Goal: Task Accomplishment & Management: Use online tool/utility

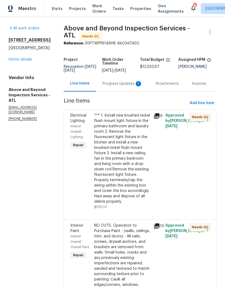
click at [130, 87] on div "Progress Updates 1" at bounding box center [122, 83] width 40 height 5
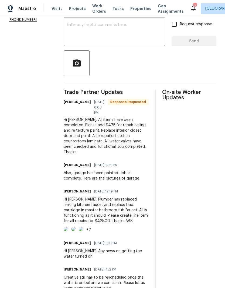
scroll to position [100, 0]
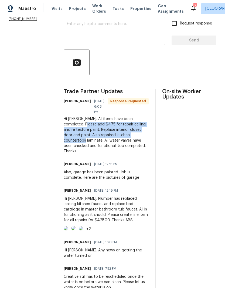
copy div "$475 for repair ceiling and re texture paint. Replace interior closet door and …"
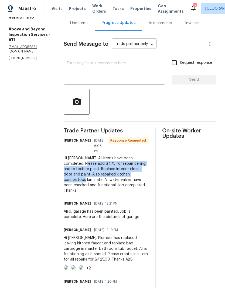
scroll to position [30, 0]
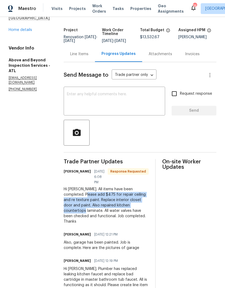
click at [88, 57] on div "Line Items" at bounding box center [79, 53] width 18 height 5
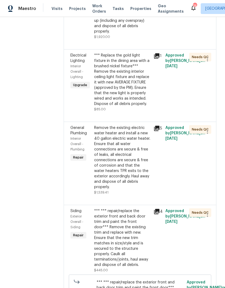
scroll to position [1888, 0]
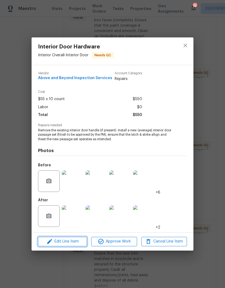
click at [77, 243] on span "Edit Line Item" at bounding box center [63, 242] width 46 height 7
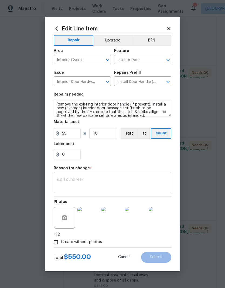
click at [92, 180] on textarea at bounding box center [112, 183] width 111 height 11
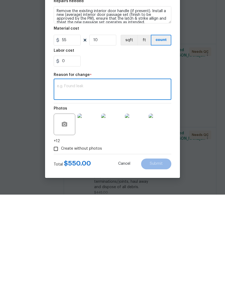
click at [80, 178] on textarea at bounding box center [112, 183] width 111 height 11
paste textarea "$475 for repair ceiling and re texture paint. Replace interior closet door and …"
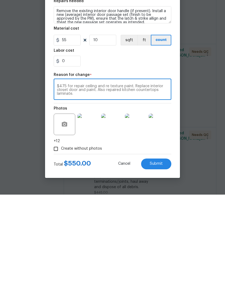
type textarea "$475 for repair ceiling and re texture paint. Replace interior closet door and …"
click at [72, 128] on input "55" at bounding box center [67, 133] width 27 height 11
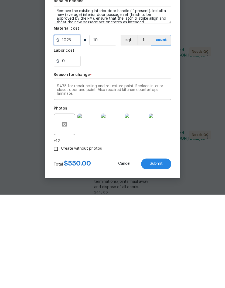
type input "1025"
click at [105, 128] on input "10" at bounding box center [102, 133] width 27 height 11
type input "1"
click at [66, 178] on textarea "$475 for repair ceiling and re texture paint. Replace interior closet door and …" at bounding box center [112, 183] width 111 height 11
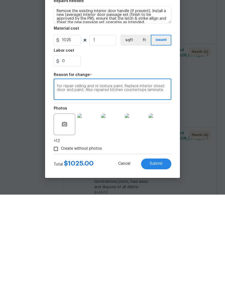
scroll to position [22, 0]
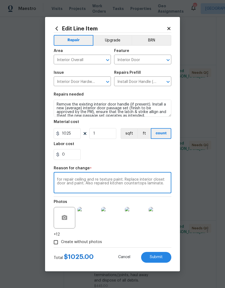
type textarea "for repair ceiling and re texture paint. Replace interior closet door and paint…"
click at [158, 257] on span "Submit" at bounding box center [156, 258] width 13 height 4
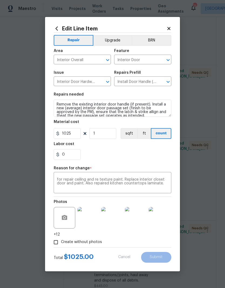
type input "55"
type input "10"
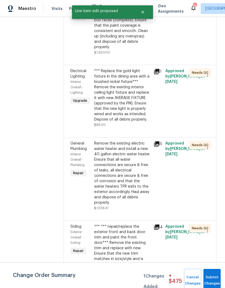
scroll to position [0, 0]
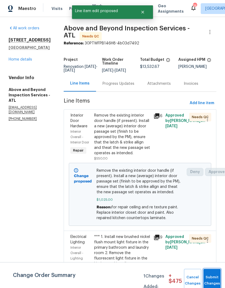
click at [210, 279] on button "Submit Changes" at bounding box center [211, 280] width 17 height 23
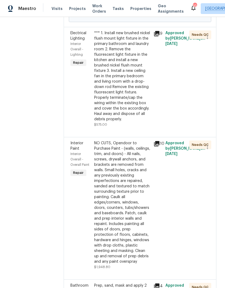
scroll to position [204, 0]
click at [141, 122] on div "*** 1. Install new brushed nickel flush mount light fixture in the primary bath…" at bounding box center [122, 77] width 56 height 92
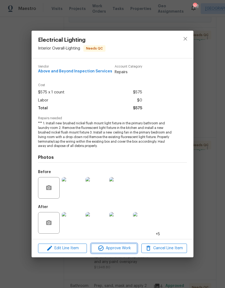
click at [124, 249] on span "Approve Work" at bounding box center [114, 248] width 42 height 7
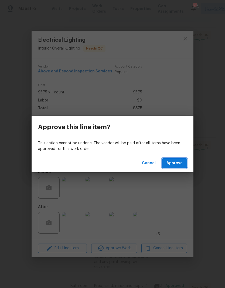
click at [180, 165] on span "Approve" at bounding box center [174, 163] width 16 height 7
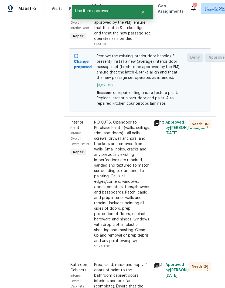
scroll to position [115, 0]
click at [131, 207] on div "NO CUTS, Opendoor to Purchase Paint - (walls, ceilings, trim, and doors) - All …" at bounding box center [122, 182] width 56 height 124
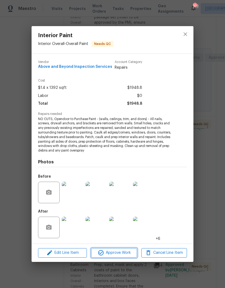
click at [125, 252] on span "Approve Work" at bounding box center [114, 253] width 42 height 7
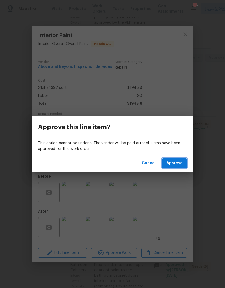
click at [176, 163] on span "Approve" at bounding box center [174, 163] width 16 height 7
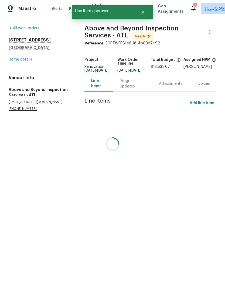
scroll to position [0, 0]
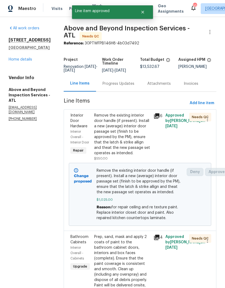
click at [133, 271] on div "Prep, sand, mask and apply 2 coats of paint to the bathroom cabinet doors, inte…" at bounding box center [122, 264] width 56 height 59
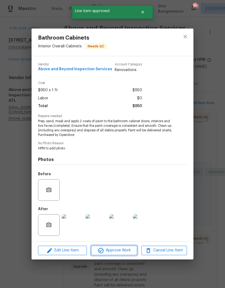
click at [124, 252] on span "Approve Work" at bounding box center [114, 250] width 42 height 7
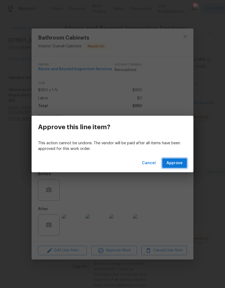
click at [178, 163] on span "Approve" at bounding box center [174, 163] width 16 height 7
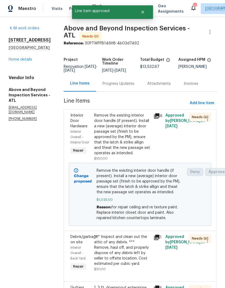
click at [130, 267] on div "*** Inspect and clean out the attic of any debris. *** Remove, haul off, and pr…" at bounding box center [122, 251] width 56 height 32
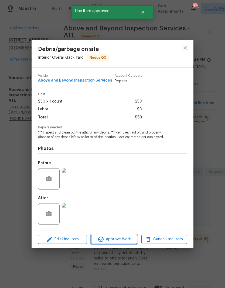
click at [128, 238] on span "Approve Work" at bounding box center [114, 239] width 42 height 7
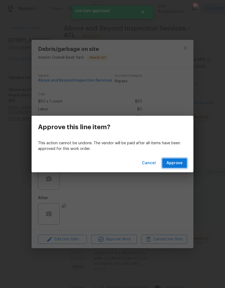
click at [178, 163] on span "Approve" at bounding box center [174, 163] width 16 height 7
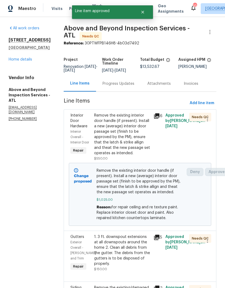
click at [132, 267] on div "1. 3 ft. downspout extensions at all downspouts around the home 2. Clean all de…" at bounding box center [122, 251] width 56 height 32
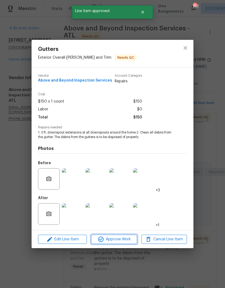
click at [128, 241] on span "Approve Work" at bounding box center [114, 239] width 42 height 7
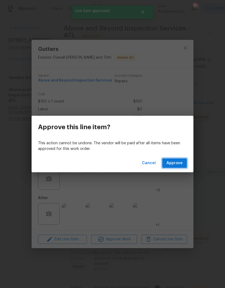
click at [177, 163] on span "Approve" at bounding box center [174, 163] width 16 height 7
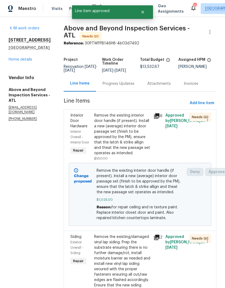
click at [132, 271] on div "Remove the existing/damaged vinyl lap siding. Prep the substrate ensuring there…" at bounding box center [122, 272] width 56 height 75
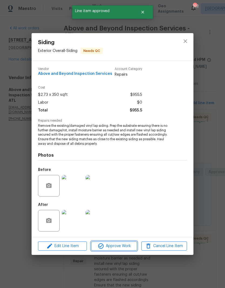
click at [124, 248] on span "Approve Work" at bounding box center [114, 246] width 42 height 7
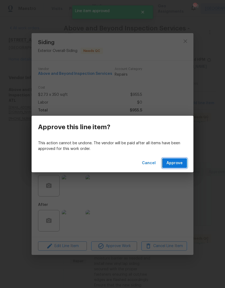
click at [179, 165] on span "Approve" at bounding box center [174, 163] width 16 height 7
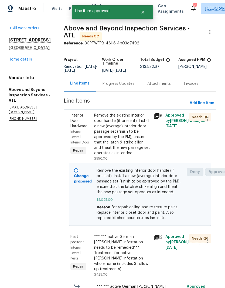
click at [128, 272] on div "*** *** active German [PERSON_NAME] infestation needs to be remedied*** Treatme…" at bounding box center [122, 254] width 56 height 38
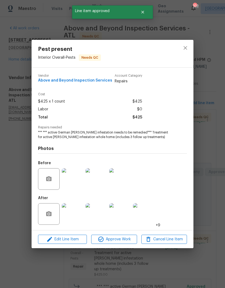
click at [120, 242] on span "Approve Work" at bounding box center [114, 239] width 42 height 7
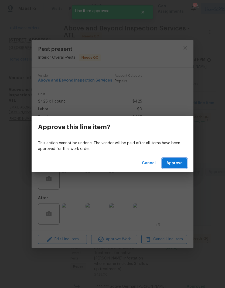
click at [177, 163] on span "Approve" at bounding box center [174, 163] width 16 height 7
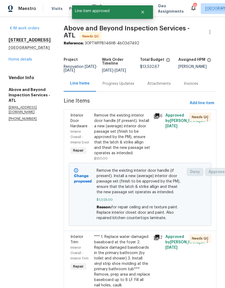
click at [133, 274] on div "*** 1. Replace water-damaged baseboard at the foyer 2. Replace damaged baseboar…" at bounding box center [122, 267] width 56 height 65
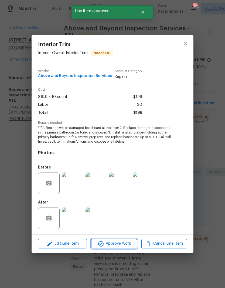
click at [130, 242] on span "Approve Work" at bounding box center [114, 244] width 42 height 7
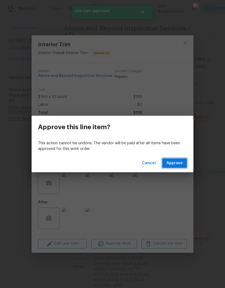
click at [173, 163] on span "Approve" at bounding box center [174, 163] width 16 height 7
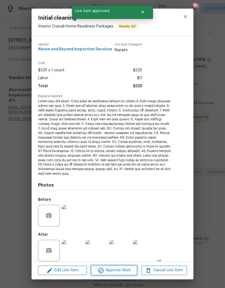
click at [127, 270] on span "Approve Work" at bounding box center [114, 270] width 42 height 7
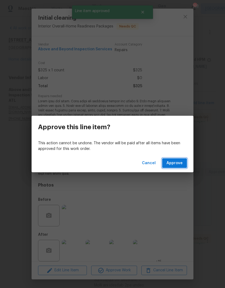
click at [177, 166] on span "Approve" at bounding box center [174, 163] width 16 height 7
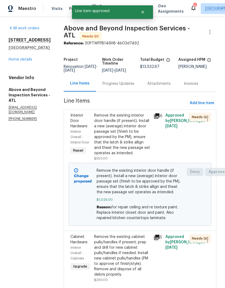
click at [132, 271] on div "Remove the existing cabinet pulls/handles if present; prep and drill for new ca…" at bounding box center [122, 256] width 56 height 43
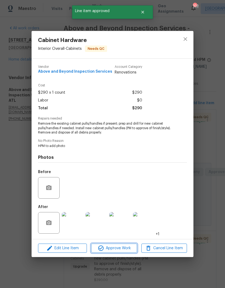
click at [120, 249] on span "Approve Work" at bounding box center [114, 248] width 42 height 7
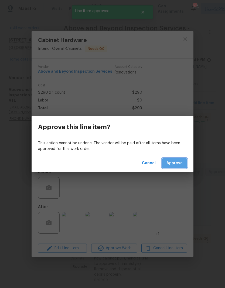
click at [175, 165] on span "Approve" at bounding box center [174, 163] width 16 height 7
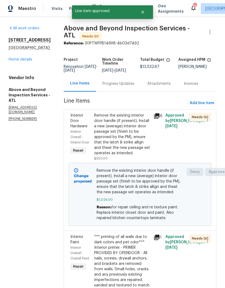
click at [129, 270] on div "*** priming of all walls due to dark colors and pet odor*** Interior primer - P…" at bounding box center [122, 275] width 56 height 81
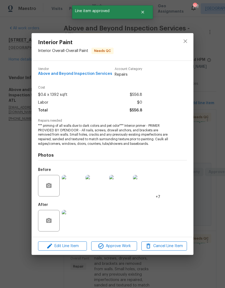
click at [126, 246] on span "Approve Work" at bounding box center [114, 246] width 42 height 7
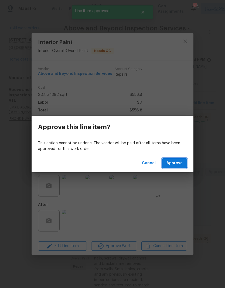
click at [177, 167] on button "Approve" at bounding box center [174, 164] width 25 height 10
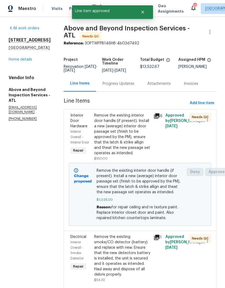
click at [129, 274] on div "Remove the existing smoke/CO detector (battery) and replace with new. Ensure th…" at bounding box center [122, 256] width 56 height 43
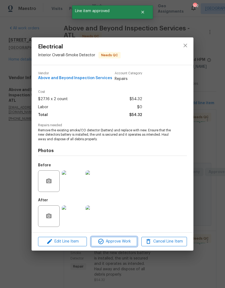
click at [130, 243] on span "Approve Work" at bounding box center [114, 242] width 42 height 7
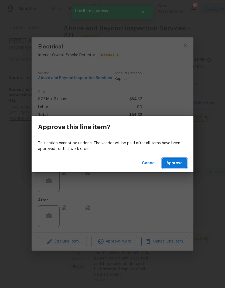
click at [180, 166] on span "Approve" at bounding box center [174, 163] width 16 height 7
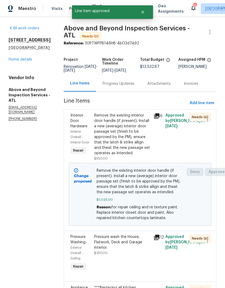
click at [130, 251] on div "Pressure wash the House, Flatwork, Deck and Garage interior." at bounding box center [122, 243] width 56 height 16
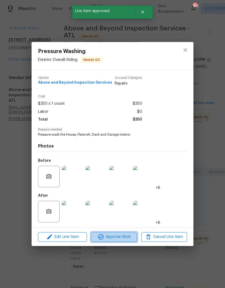
click at [125, 238] on span "Approve Work" at bounding box center [114, 237] width 42 height 7
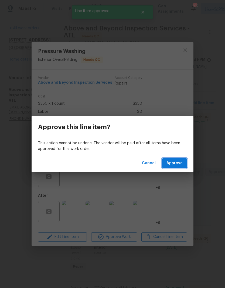
click at [178, 163] on span "Approve" at bounding box center [174, 163] width 16 height 7
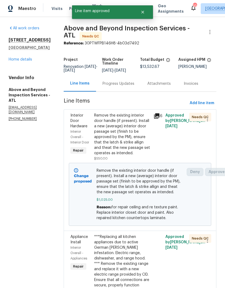
click at [130, 273] on div "***Replacing all kitchen appliances due to active German [PERSON_NAME] infestat…" at bounding box center [122, 272] width 56 height 75
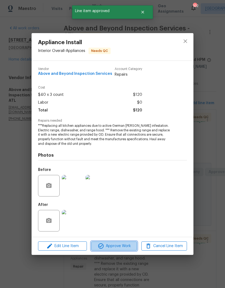
click at [128, 247] on span "Approve Work" at bounding box center [114, 246] width 42 height 7
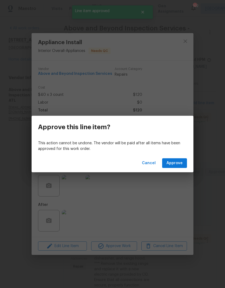
click at [180, 164] on span "Approve" at bounding box center [174, 163] width 16 height 7
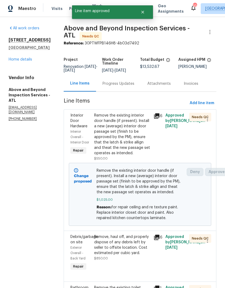
click at [132, 256] on div "Remove, haul off, and properly dispose of any debris left by seller to offsite …" at bounding box center [122, 246] width 56 height 22
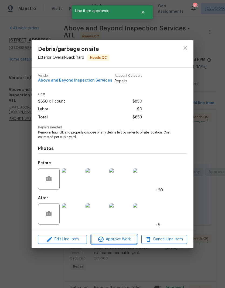
click at [129, 239] on span "Approve Work" at bounding box center [114, 239] width 42 height 7
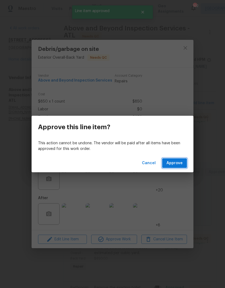
click at [177, 164] on span "Approve" at bounding box center [174, 163] width 16 height 7
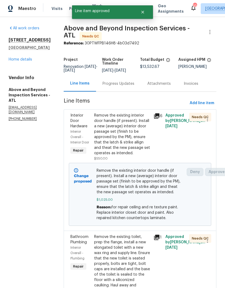
click at [129, 270] on div "Remove the existing toilet, prep the flange, install a new elongated toilet wit…" at bounding box center [122, 264] width 56 height 59
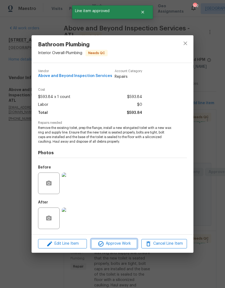
click at [127, 245] on span "Approve Work" at bounding box center [114, 244] width 42 height 7
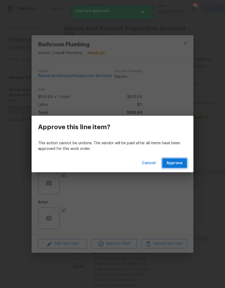
click at [178, 164] on span "Approve" at bounding box center [174, 163] width 16 height 7
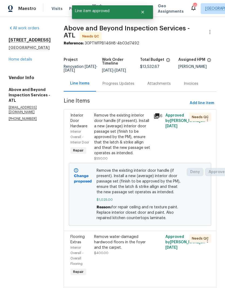
click at [133, 251] on div "Remove water-damaged hardwood floors in the foyer and the carpet." at bounding box center [122, 243] width 56 height 16
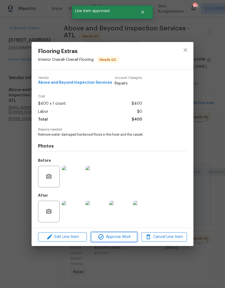
click at [128, 238] on span "Approve Work" at bounding box center [114, 237] width 42 height 7
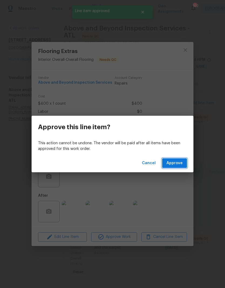
click at [179, 164] on span "Approve" at bounding box center [174, 163] width 16 height 7
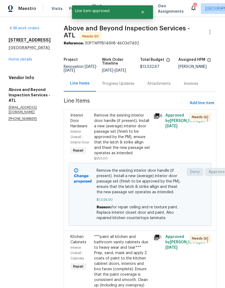
click at [131, 273] on div "***paint all kitchen and bathroom vanity cabinets due to heavy wear and tear***…" at bounding box center [122, 267] width 56 height 65
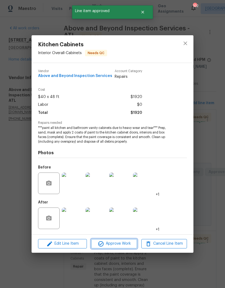
click at [122, 248] on button "Approve Work" at bounding box center [114, 243] width 46 height 9
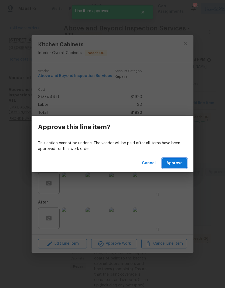
click at [171, 168] on button "Approve" at bounding box center [174, 164] width 25 height 10
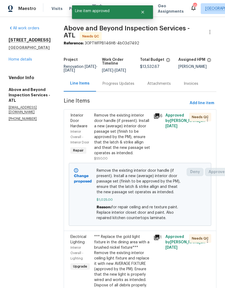
click at [134, 270] on div "*** Replace the gold light fixture in the dining area with a brushed nickel fix…" at bounding box center [122, 262] width 56 height 54
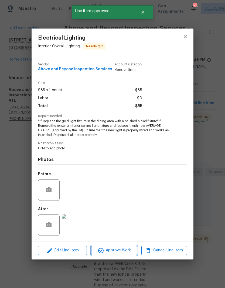
click at [124, 252] on span "Approve Work" at bounding box center [114, 250] width 42 height 7
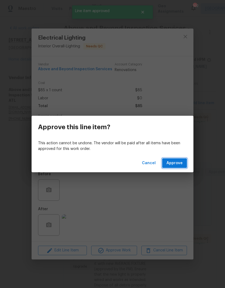
click at [180, 166] on span "Approve" at bounding box center [174, 163] width 16 height 7
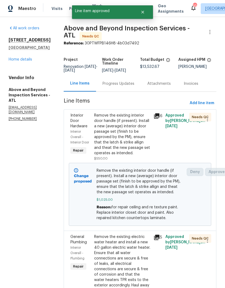
click at [133, 273] on div "Remove the existing electric water heater and install a new 40 gallon electric …" at bounding box center [122, 267] width 56 height 65
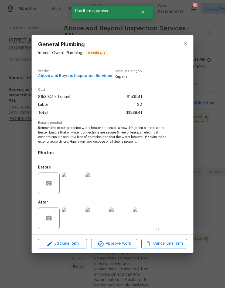
click at [128, 247] on span "Approve Work" at bounding box center [114, 244] width 42 height 7
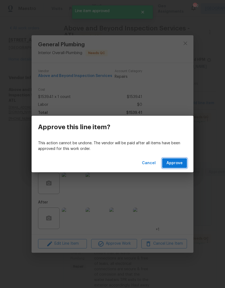
click at [179, 164] on span "Approve" at bounding box center [174, 163] width 16 height 7
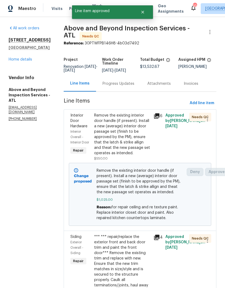
click at [133, 273] on div "*** *** repair/replace the exterior front and back door trim and paint the fron…" at bounding box center [122, 264] width 56 height 59
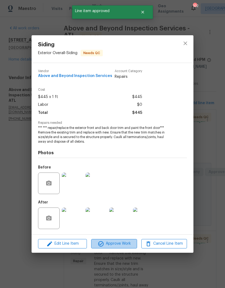
click at [129, 242] on span "Approve Work" at bounding box center [114, 244] width 42 height 7
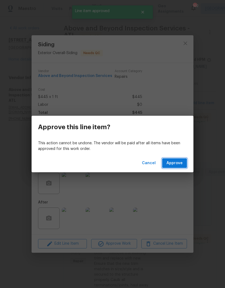
click at [177, 167] on button "Approve" at bounding box center [174, 164] width 25 height 10
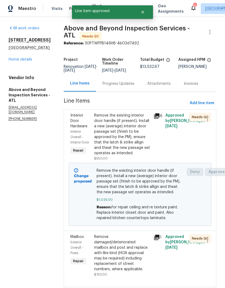
click at [132, 272] on div "Remove damaged/deteriorated mailbox and post and replace with like kind (HOA ap…" at bounding box center [122, 254] width 56 height 38
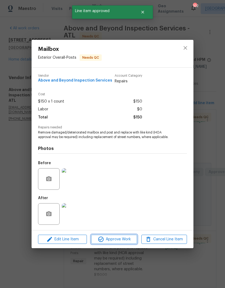
click at [128, 240] on span "Approve Work" at bounding box center [114, 239] width 42 height 7
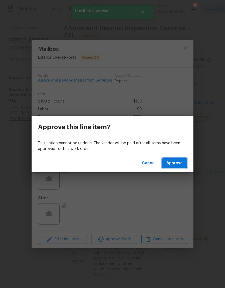
click at [181, 163] on span "Approve" at bounding box center [174, 163] width 16 height 7
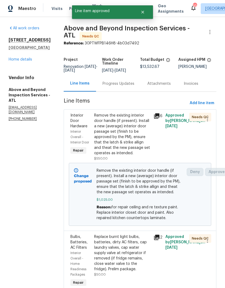
click at [136, 271] on div "Replace burnt light bulbs, batteries, dirty AC filters, cap laundry valves, cap…" at bounding box center [122, 254] width 56 height 38
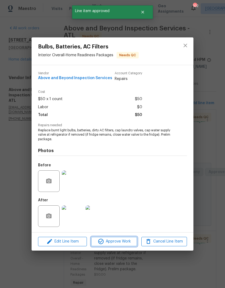
click at [125, 244] on span "Approve Work" at bounding box center [114, 242] width 42 height 7
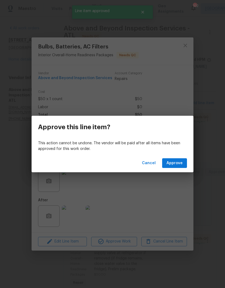
click at [176, 167] on button "Approve" at bounding box center [174, 164] width 25 height 10
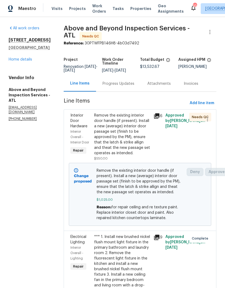
click at [28, 61] on link "Home details" at bounding box center [20, 60] width 23 height 4
